Goal: Complete application form

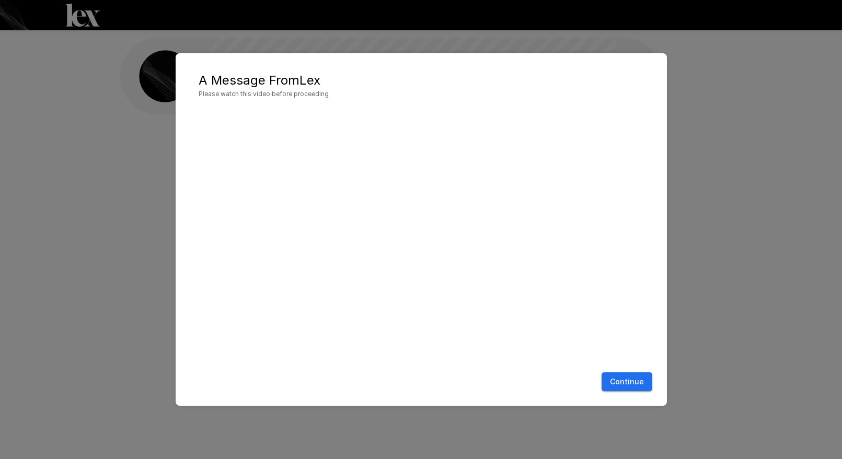
click at [630, 383] on button "Continue" at bounding box center [626, 382] width 51 height 19
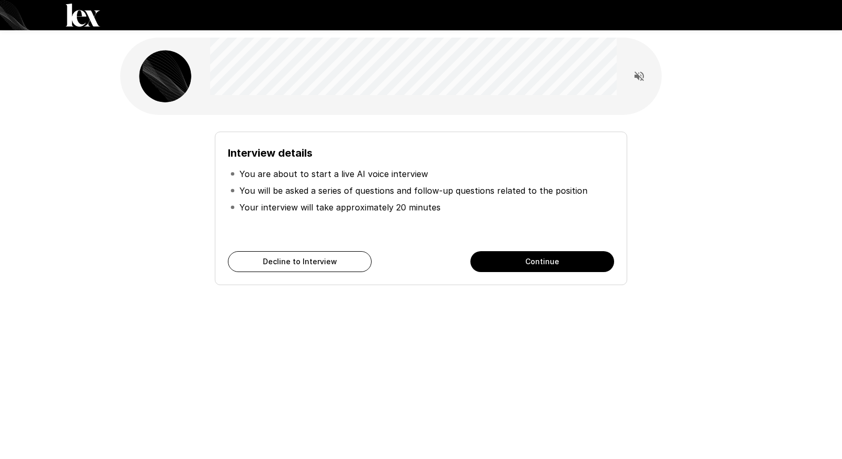
click at [559, 264] on button "Continue" at bounding box center [542, 261] width 144 height 21
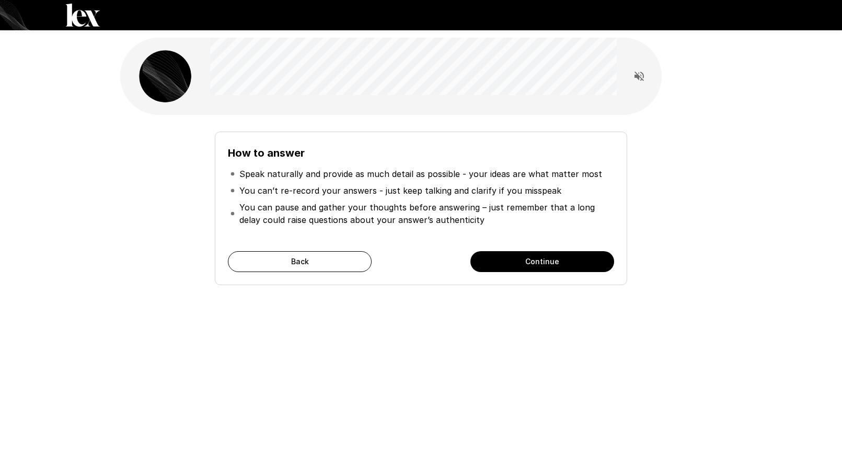
click at [559, 264] on button "Continue" at bounding box center [542, 261] width 144 height 21
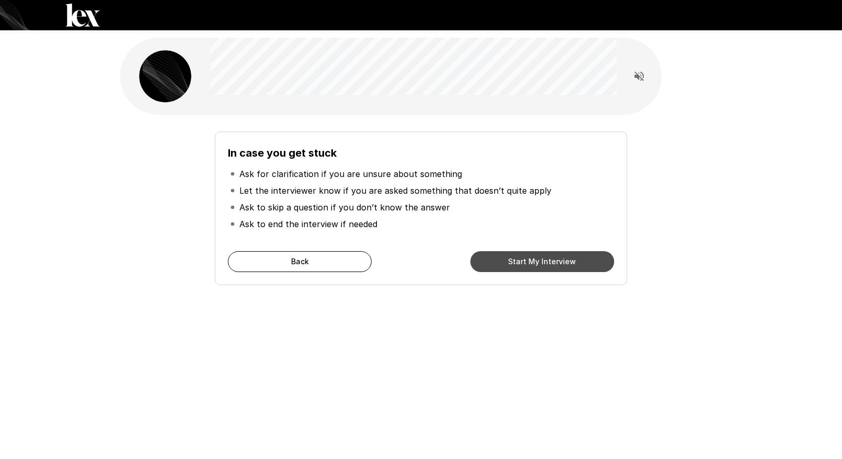
click at [559, 264] on button "Start My Interview" at bounding box center [542, 261] width 144 height 21
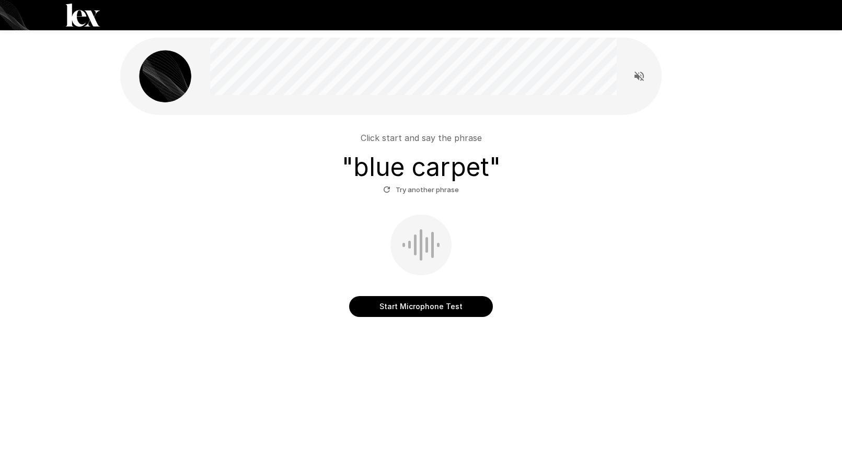
click at [405, 307] on button "Start Microphone Test" at bounding box center [421, 306] width 144 height 21
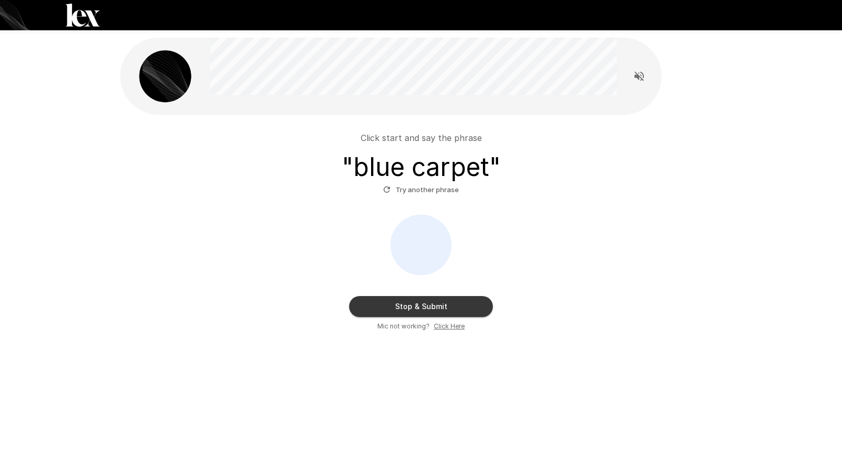
click at [405, 306] on button "Stop & Submit" at bounding box center [421, 306] width 144 height 21
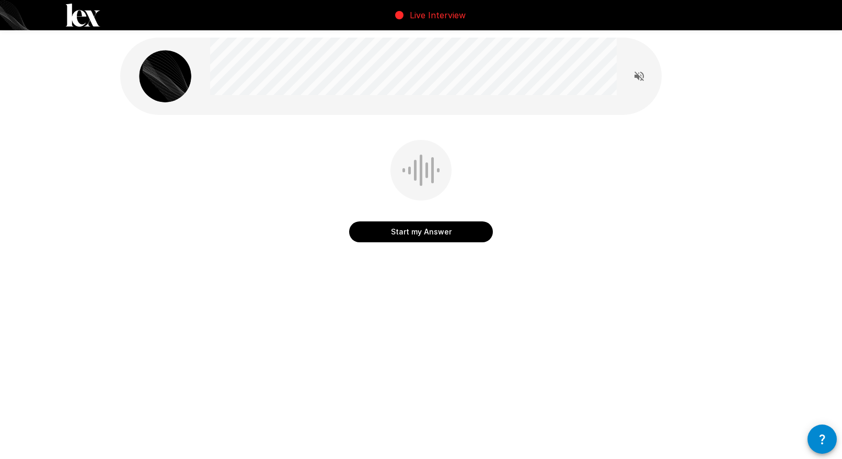
click at [418, 236] on button "Start my Answer" at bounding box center [421, 232] width 144 height 21
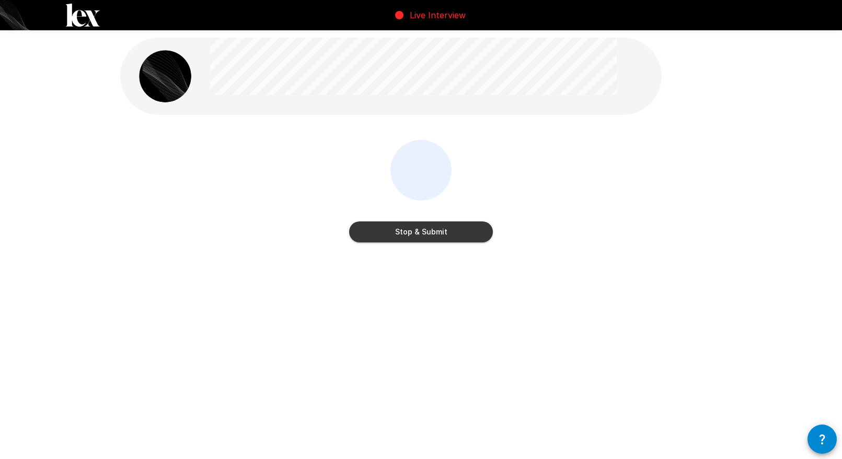
click at [418, 236] on button "Stop & Submit" at bounding box center [421, 232] width 144 height 21
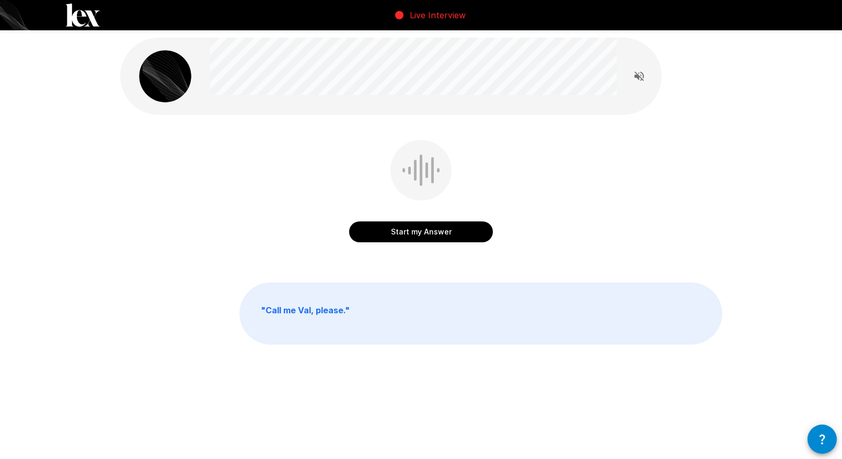
click at [418, 236] on button "Start my Answer" at bounding box center [421, 232] width 144 height 21
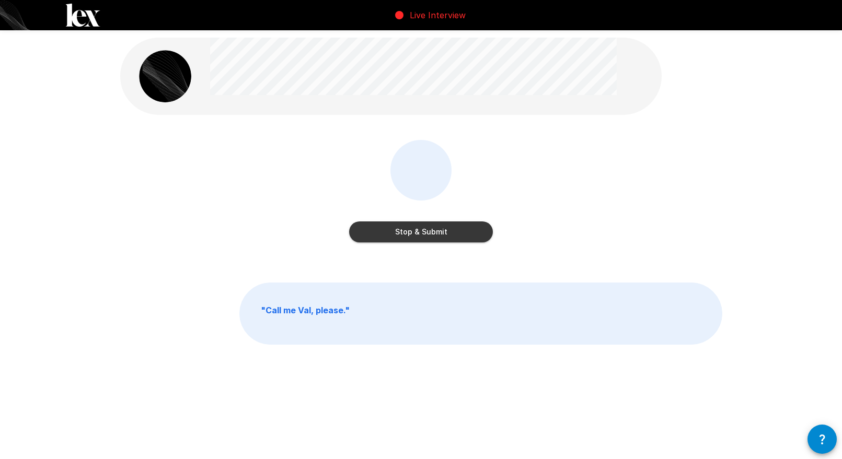
click at [418, 236] on button "Stop & Submit" at bounding box center [421, 232] width 144 height 21
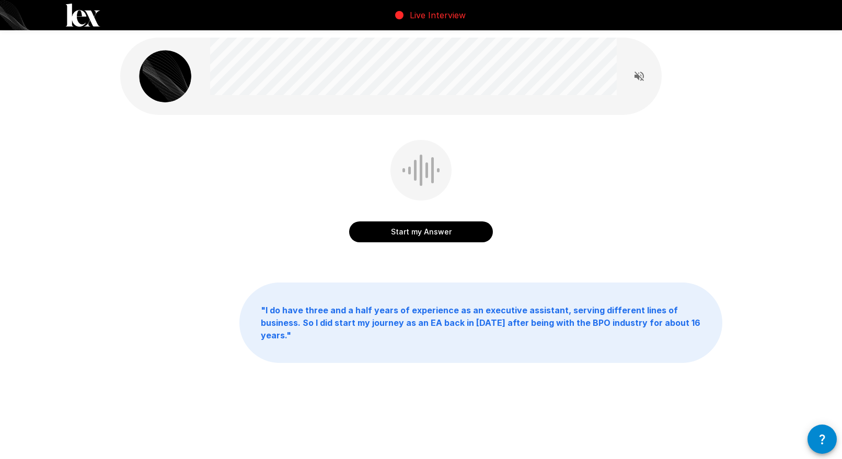
click at [418, 236] on button "Start my Answer" at bounding box center [421, 232] width 144 height 21
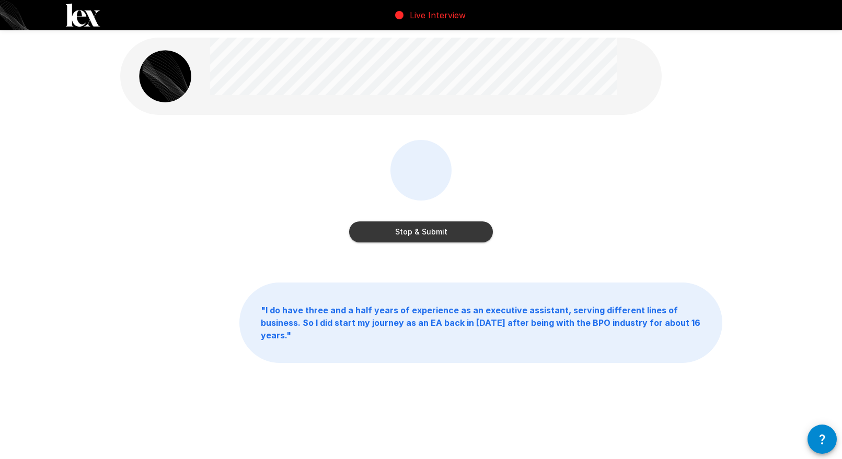
click at [419, 236] on button "Stop & Submit" at bounding box center [421, 232] width 144 height 21
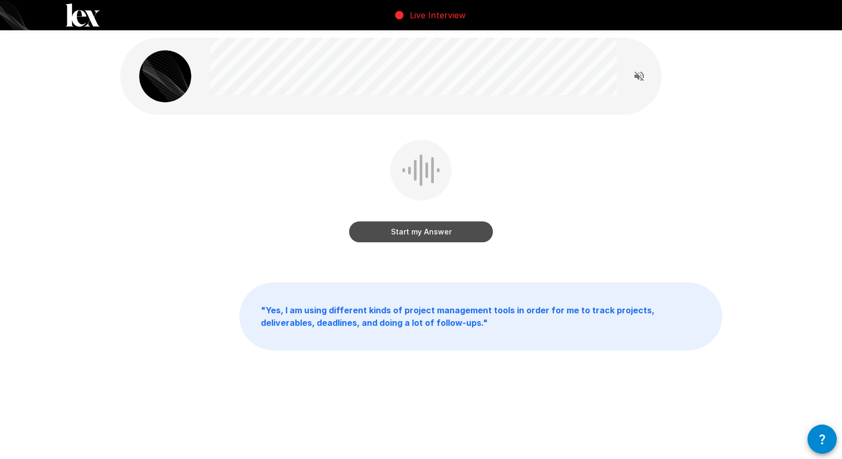
click at [419, 236] on button "Start my Answer" at bounding box center [421, 232] width 144 height 21
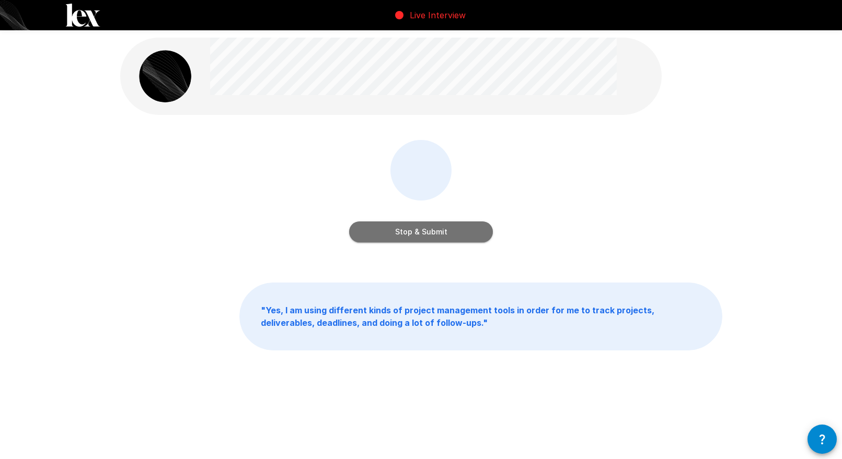
click at [419, 236] on button "Stop & Submit" at bounding box center [421, 232] width 144 height 21
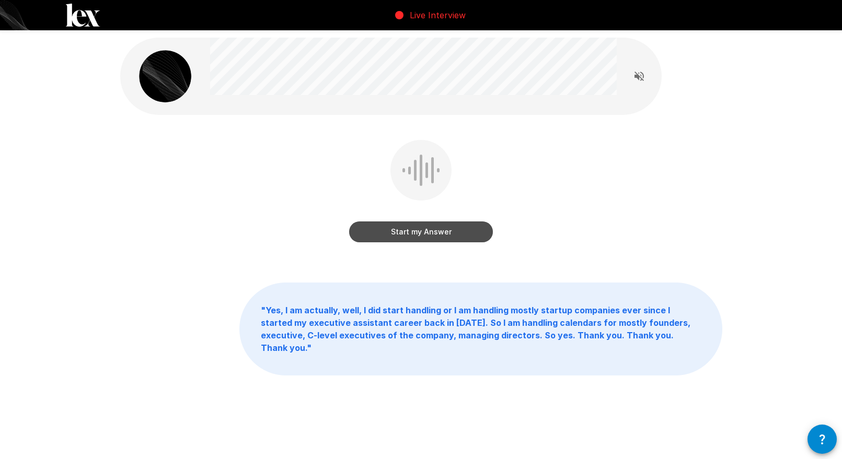
click at [419, 236] on button "Start my Answer" at bounding box center [421, 232] width 144 height 21
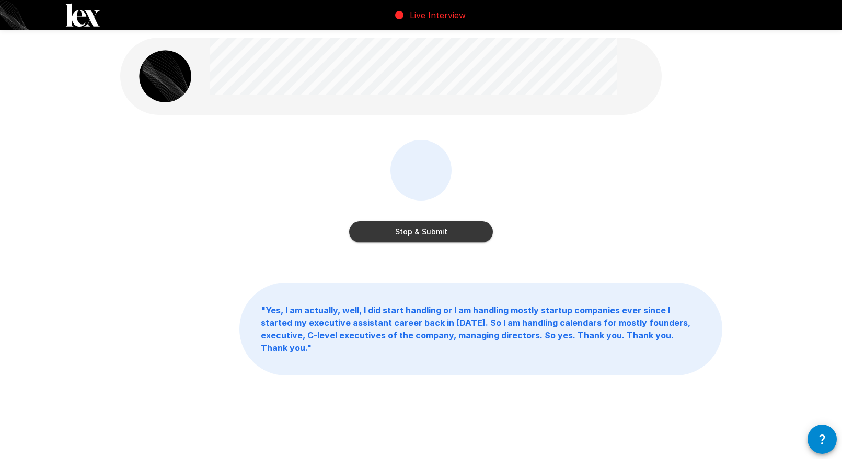
click at [419, 236] on button "Stop & Submit" at bounding box center [421, 232] width 144 height 21
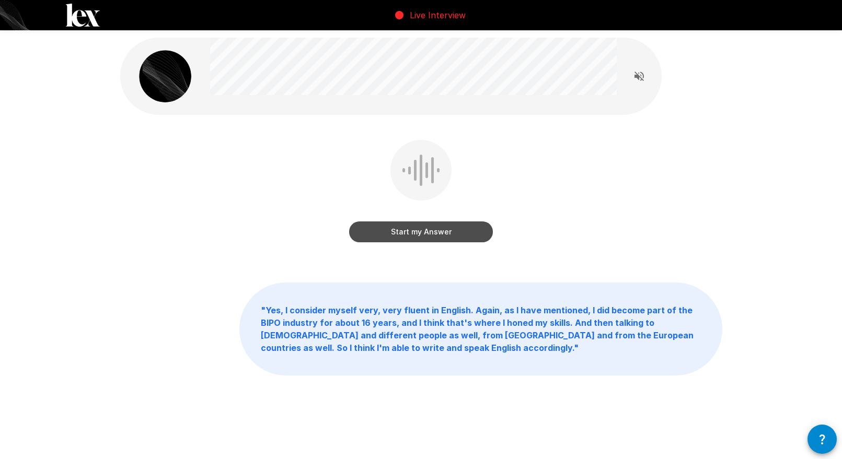
click at [419, 236] on button "Start my Answer" at bounding box center [421, 232] width 144 height 21
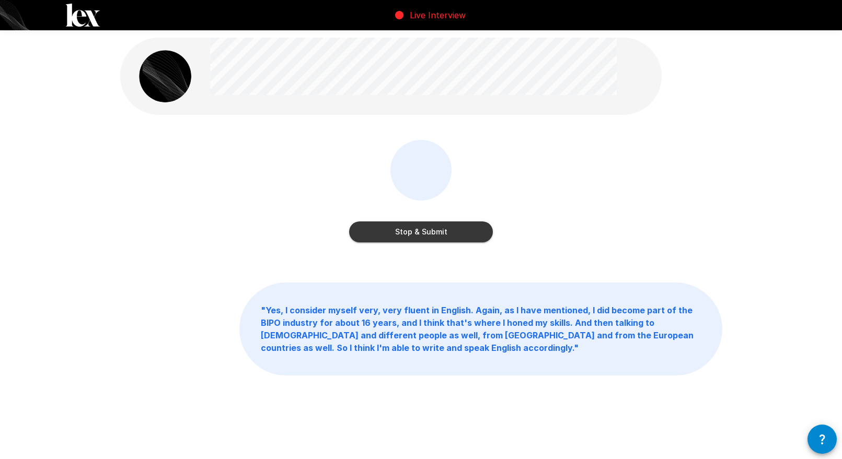
click at [419, 236] on button "Stop & Submit" at bounding box center [421, 232] width 144 height 21
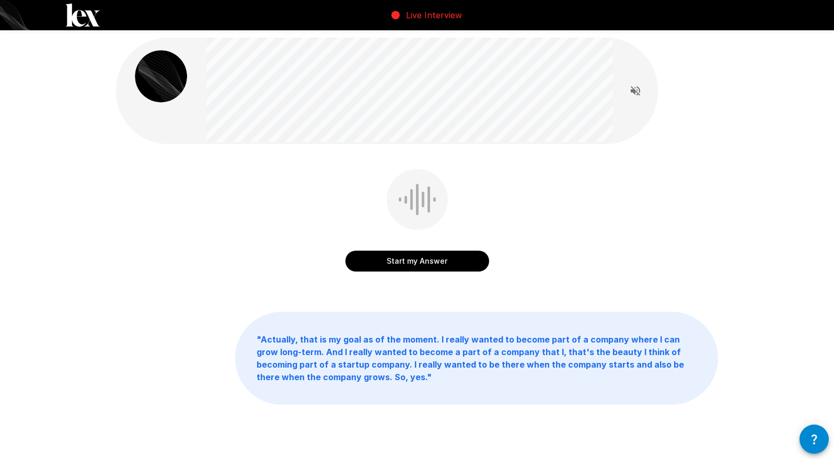
click at [390, 256] on button "Start my Answer" at bounding box center [417, 261] width 144 height 21
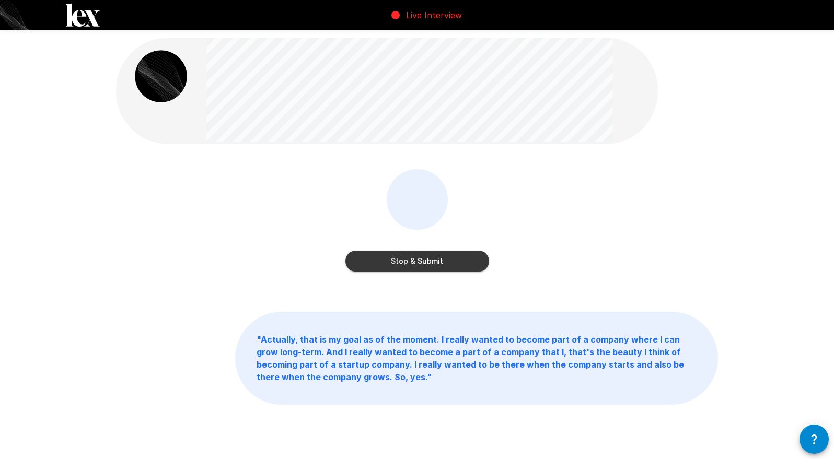
click at [389, 256] on button "Stop & Submit" at bounding box center [417, 261] width 144 height 21
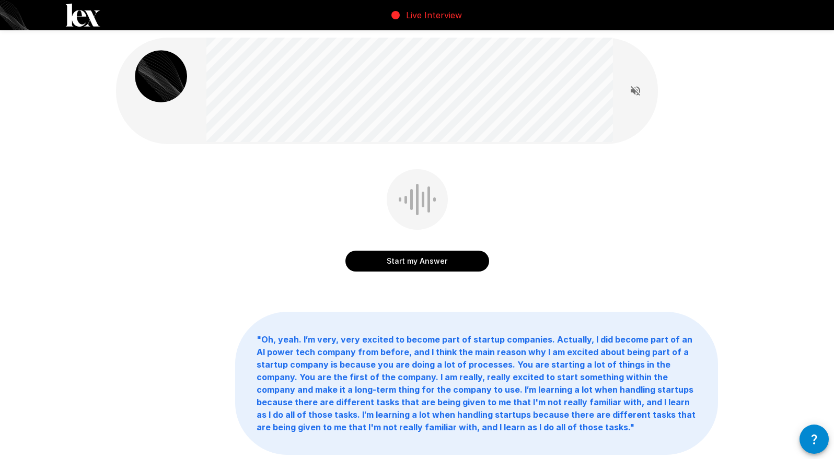
click at [388, 265] on button "Start my Answer" at bounding box center [417, 261] width 144 height 21
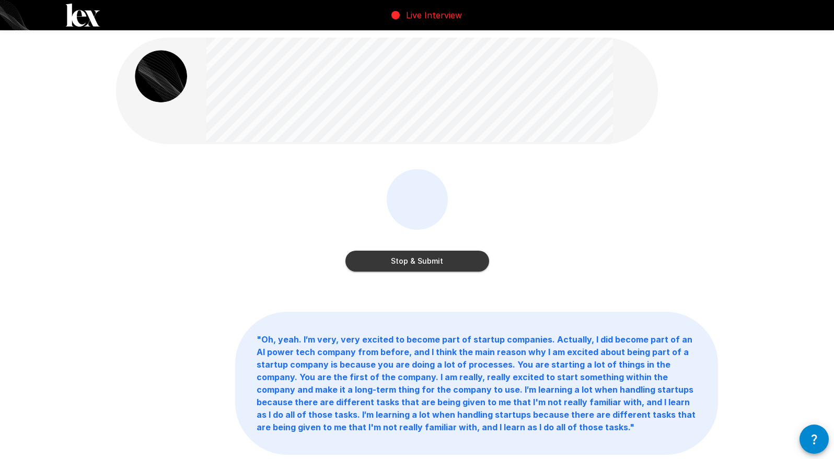
click at [388, 265] on button "Stop & Submit" at bounding box center [417, 261] width 144 height 21
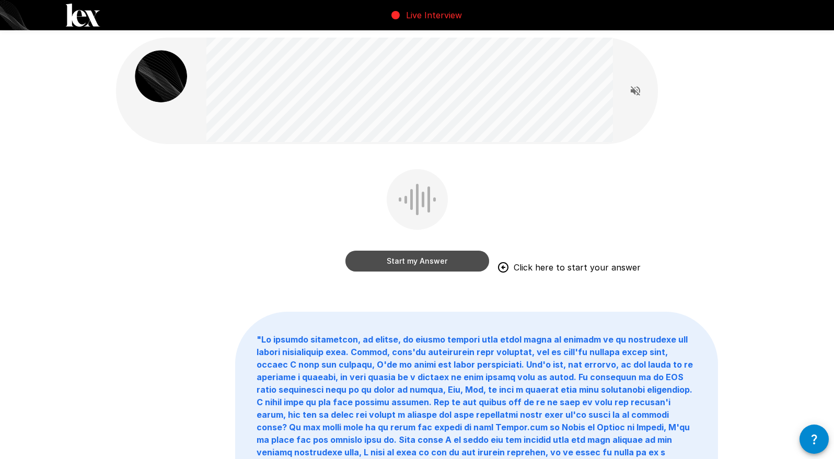
click at [388, 265] on button "Start my Answer" at bounding box center [417, 261] width 144 height 21
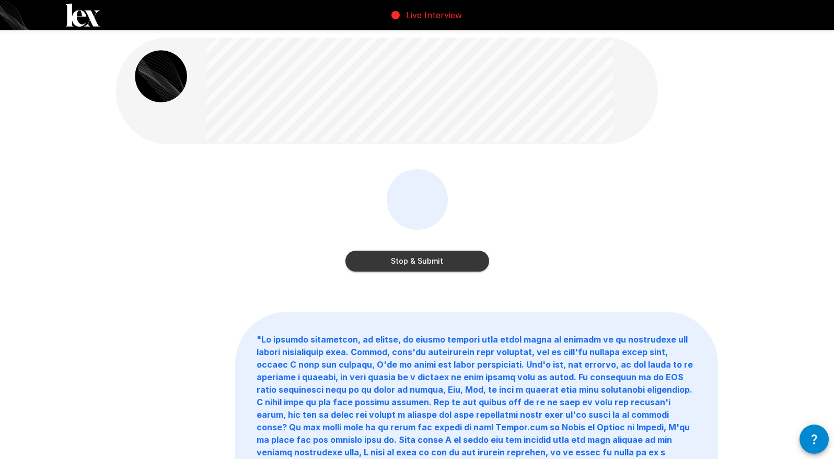
click at [388, 265] on button "Stop & Submit" at bounding box center [417, 261] width 144 height 21
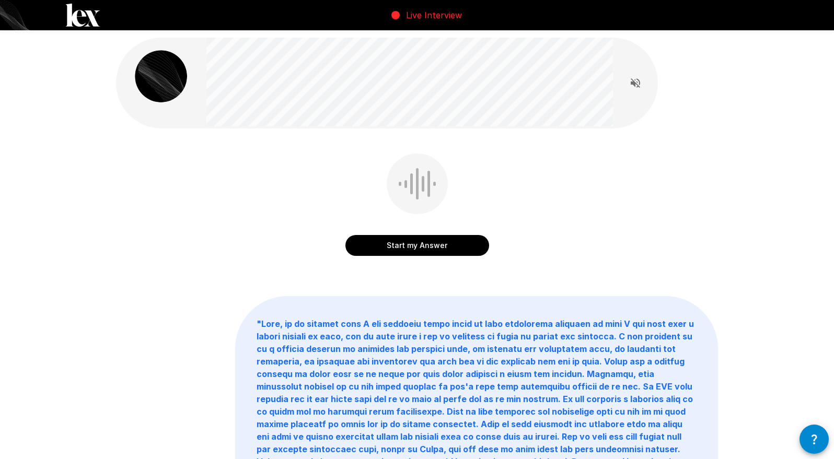
click at [394, 249] on button "Start my Answer" at bounding box center [417, 245] width 144 height 21
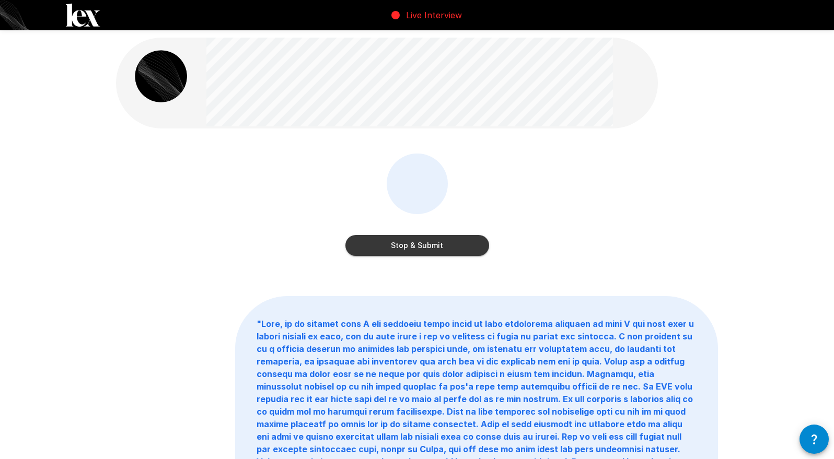
click at [392, 246] on button "Stop & Submit" at bounding box center [417, 245] width 144 height 21
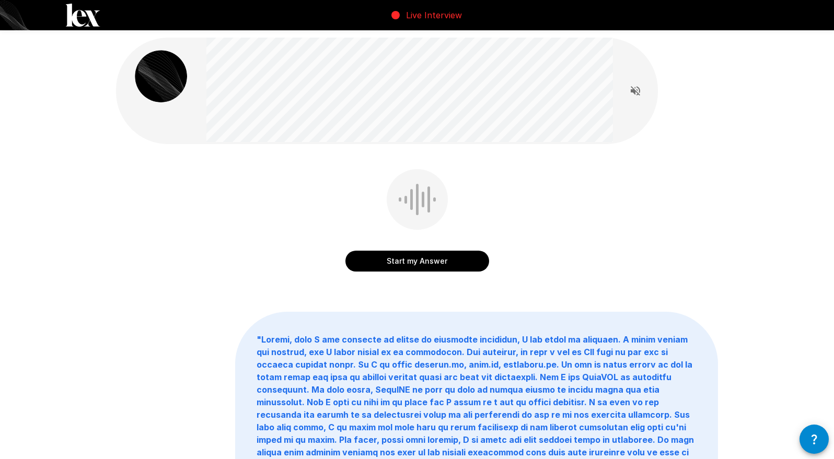
click at [392, 259] on button "Start my Answer" at bounding box center [417, 261] width 144 height 21
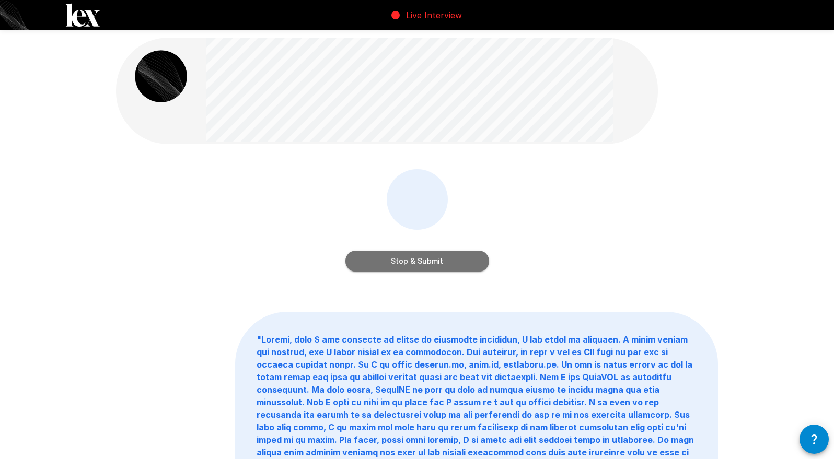
click at [392, 259] on button "Stop & Submit" at bounding box center [417, 261] width 144 height 21
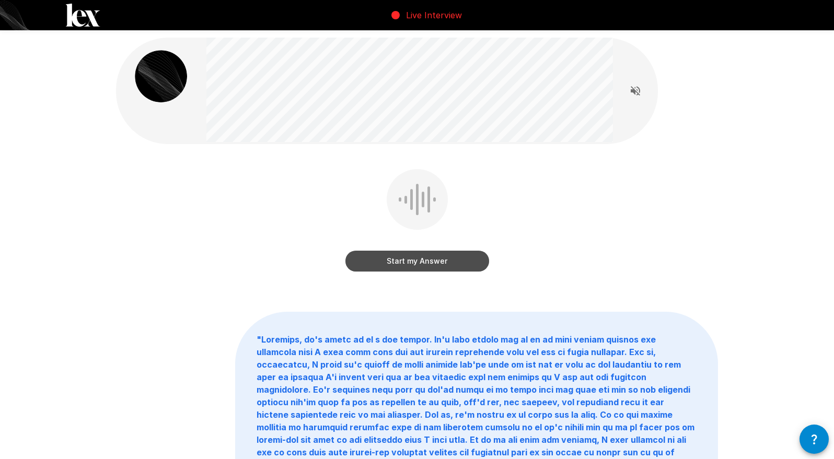
click at [395, 270] on button "Start my Answer" at bounding box center [417, 261] width 144 height 21
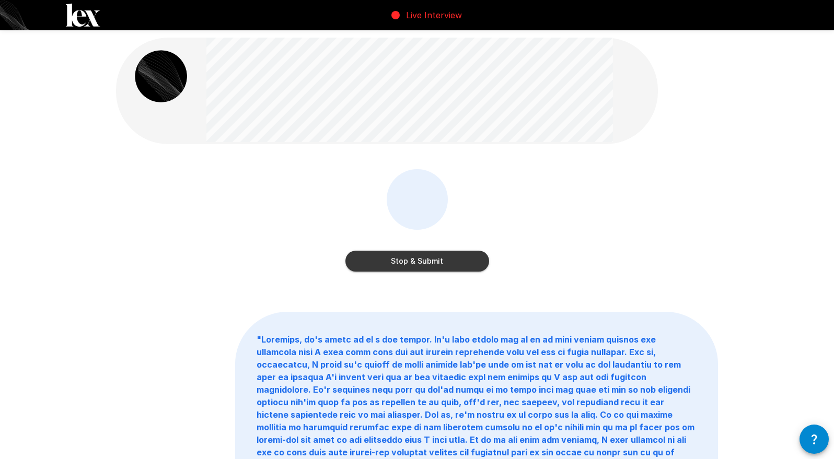
click at [395, 270] on button "Stop & Submit" at bounding box center [417, 261] width 144 height 21
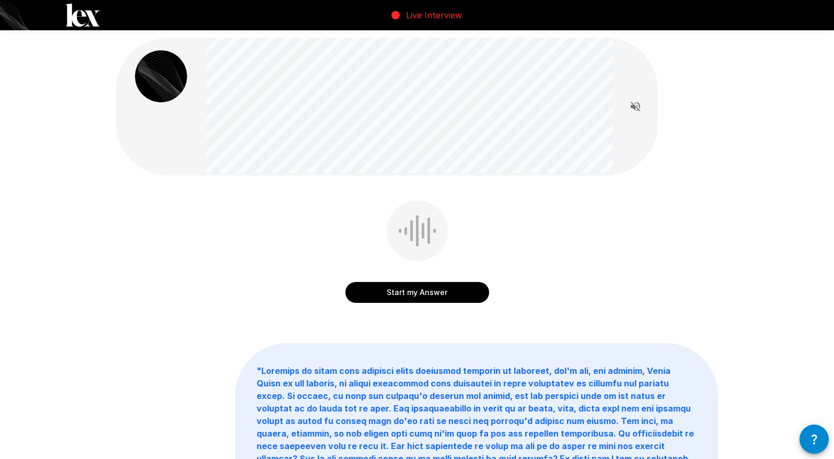
click at [417, 290] on button "Start my Answer" at bounding box center [417, 292] width 144 height 21
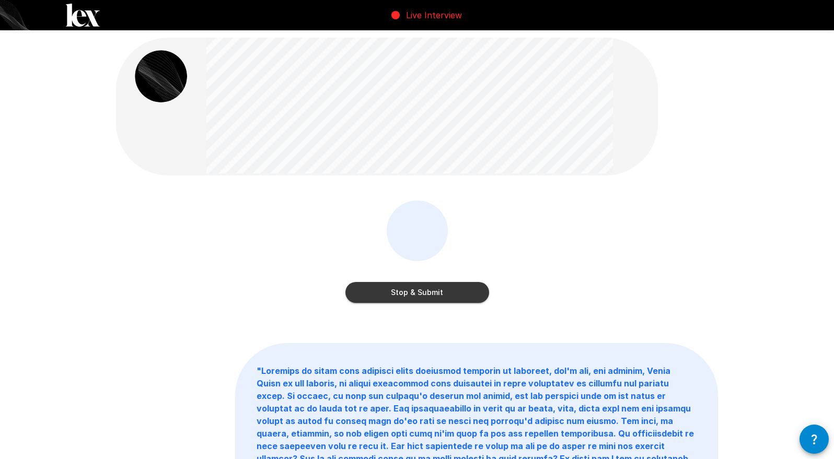
click at [416, 290] on button "Stop & Submit" at bounding box center [417, 292] width 144 height 21
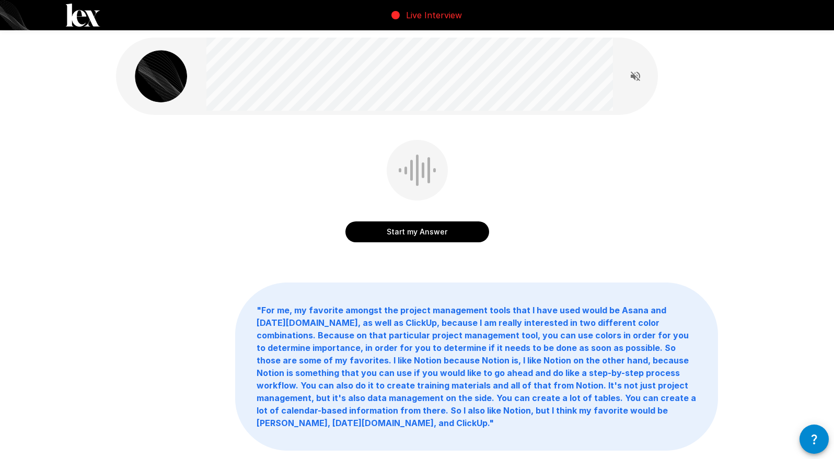
click at [439, 232] on button "Start my Answer" at bounding box center [417, 232] width 144 height 21
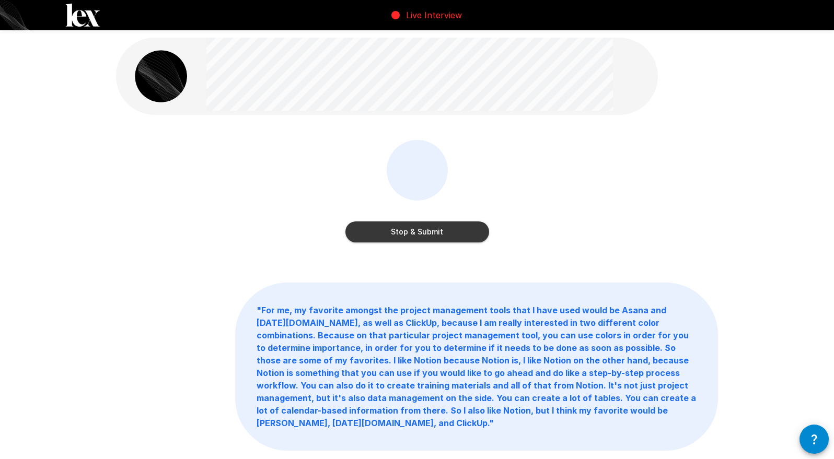
click at [439, 232] on button "Stop & Submit" at bounding box center [417, 232] width 144 height 21
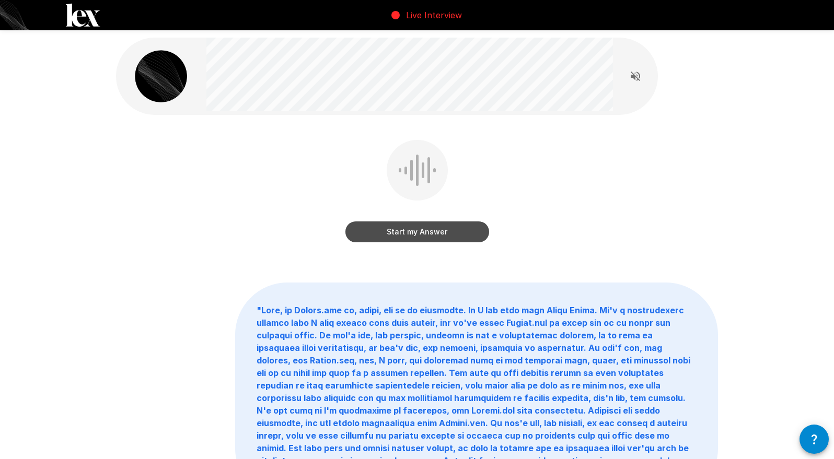
click at [439, 232] on button "Start my Answer" at bounding box center [417, 232] width 144 height 21
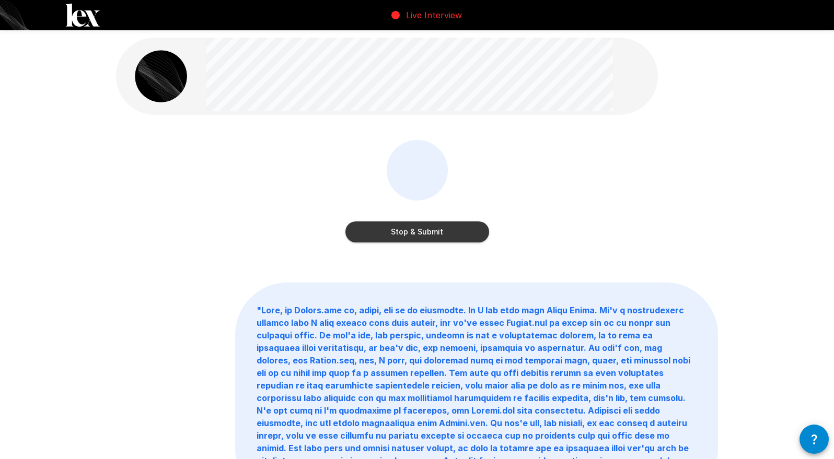
click at [439, 232] on button "Stop & Submit" at bounding box center [417, 232] width 144 height 21
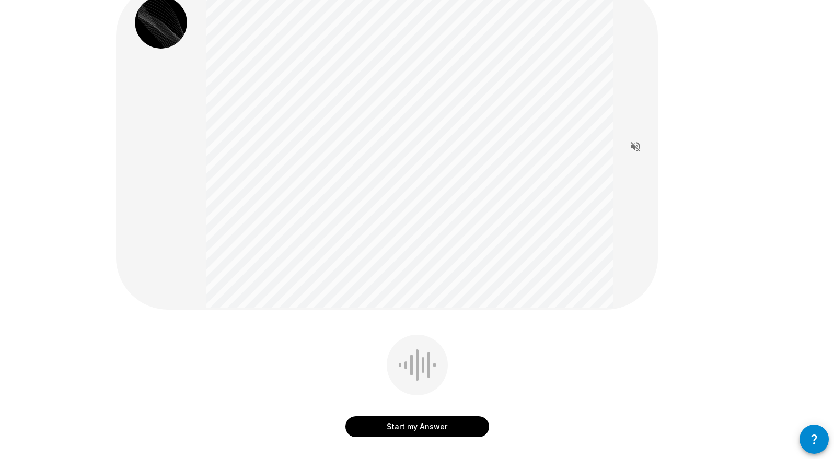
scroll to position [104, 0]
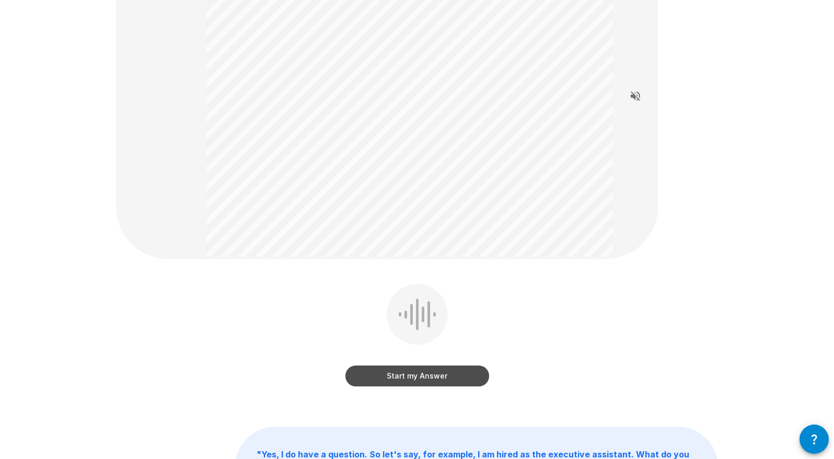
click at [439, 381] on button "Start my Answer" at bounding box center [417, 376] width 144 height 21
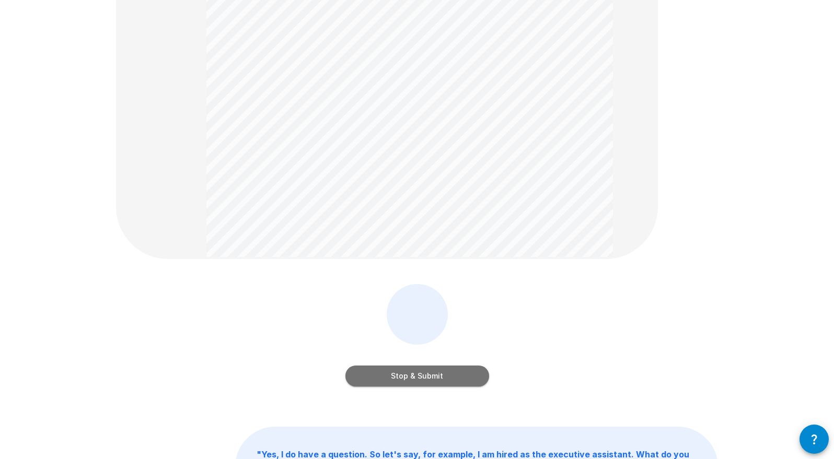
click at [450, 377] on button "Stop & Submit" at bounding box center [417, 376] width 144 height 21
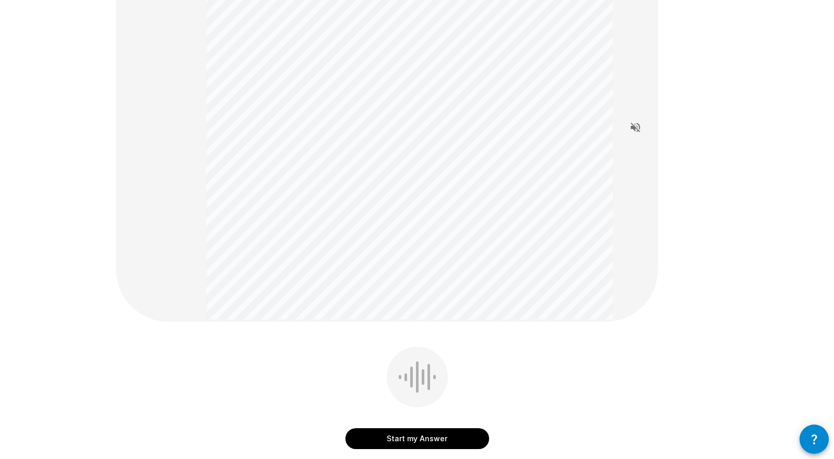
click at [441, 436] on button "Start my Answer" at bounding box center [417, 438] width 144 height 21
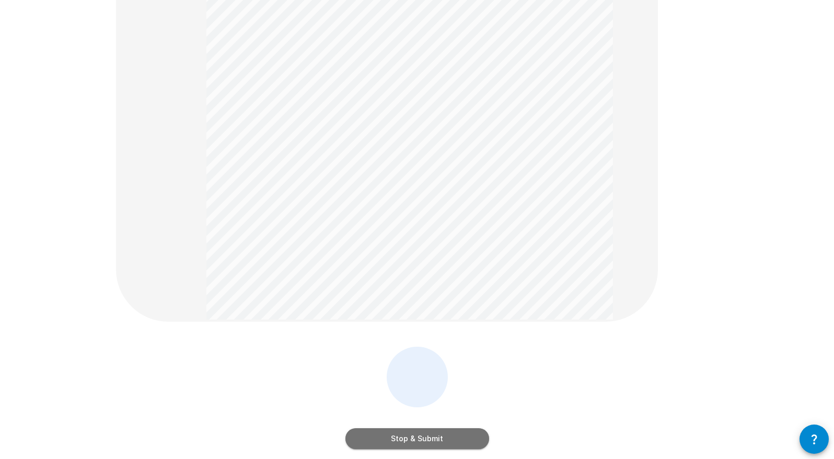
click at [441, 436] on button "Stop & Submit" at bounding box center [417, 438] width 144 height 21
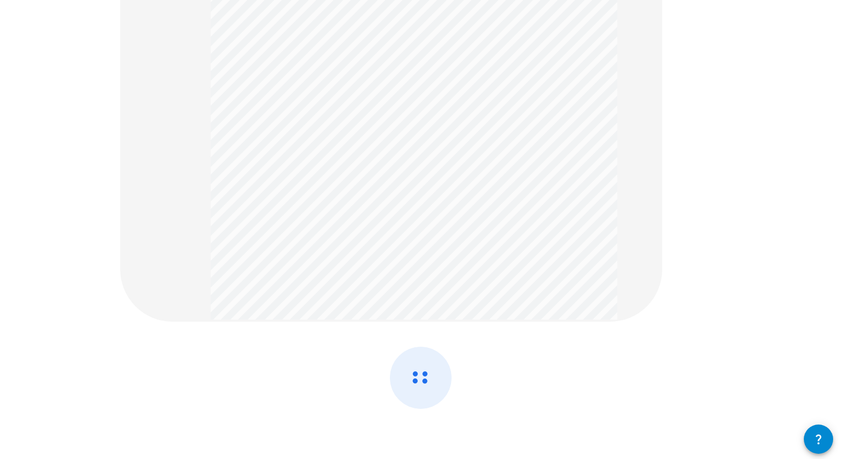
scroll to position [0, 0]
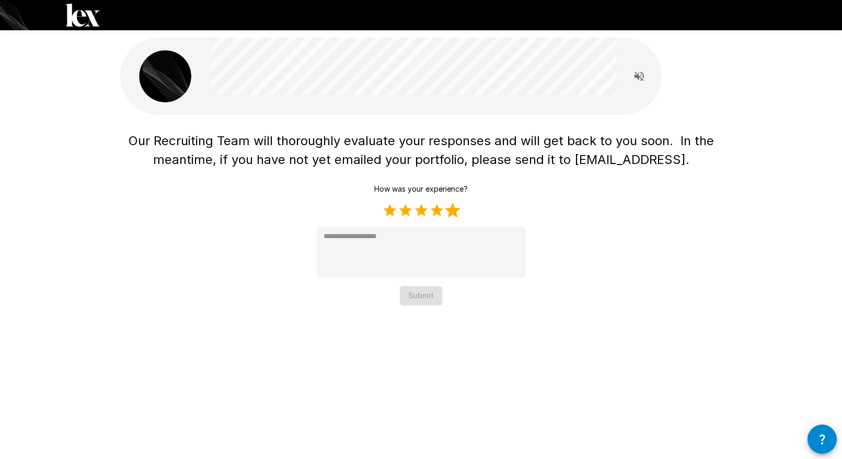
click at [456, 207] on label "5 Stars" at bounding box center [453, 211] width 16 height 16
type textarea "*"
click at [427, 293] on button "Submit" at bounding box center [421, 295] width 42 height 19
